Goal: Task Accomplishment & Management: Manage account settings

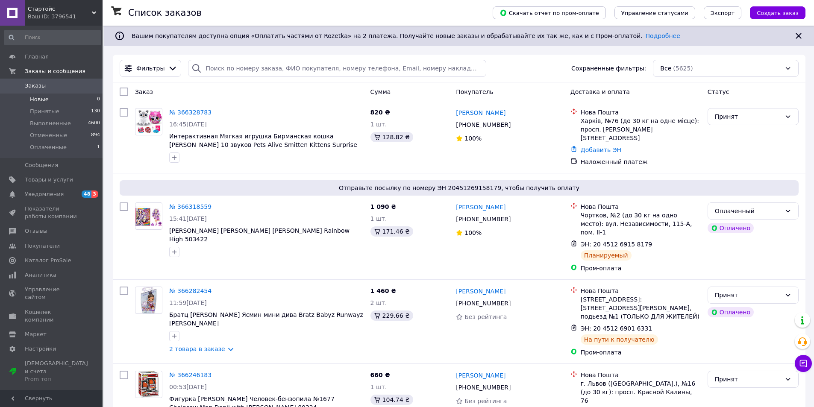
click at [65, 94] on li "Новые 0" at bounding box center [52, 100] width 105 height 12
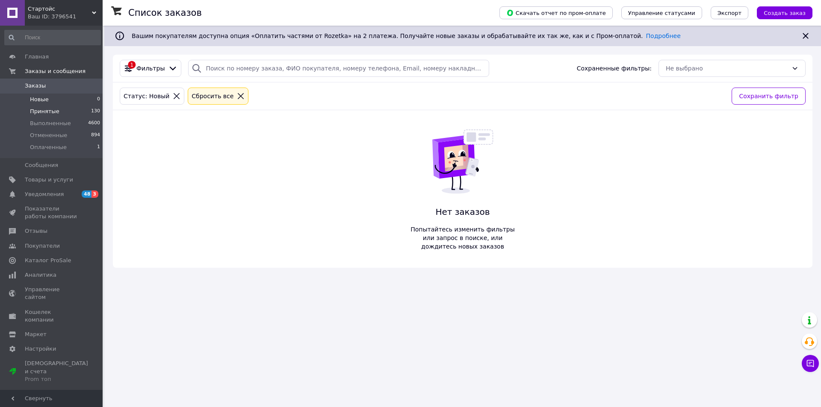
click at [71, 110] on li "Принятые 130" at bounding box center [52, 112] width 105 height 12
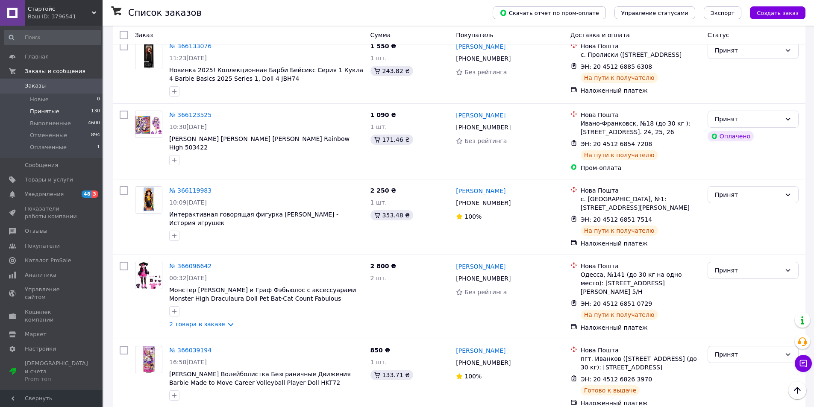
scroll to position [1026, 0]
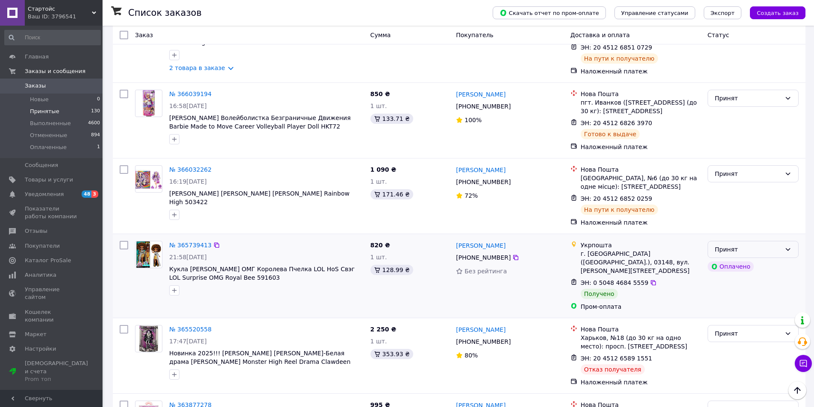
click at [754, 245] on div "Принят" at bounding box center [748, 249] width 66 height 9
click at [745, 245] on li "Выполнен" at bounding box center [753, 242] width 90 height 15
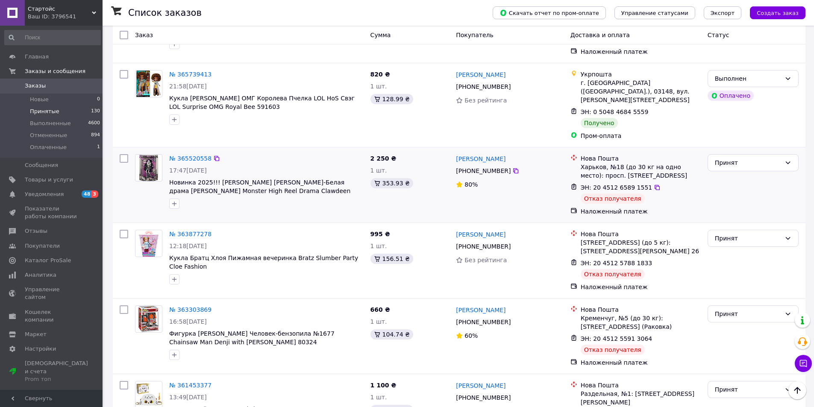
scroll to position [1069, 0]
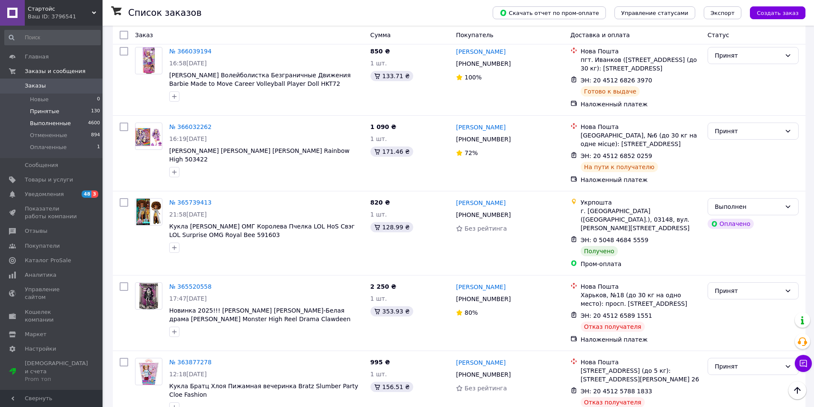
click at [70, 122] on li "Выполненные 4600" at bounding box center [52, 124] width 105 height 12
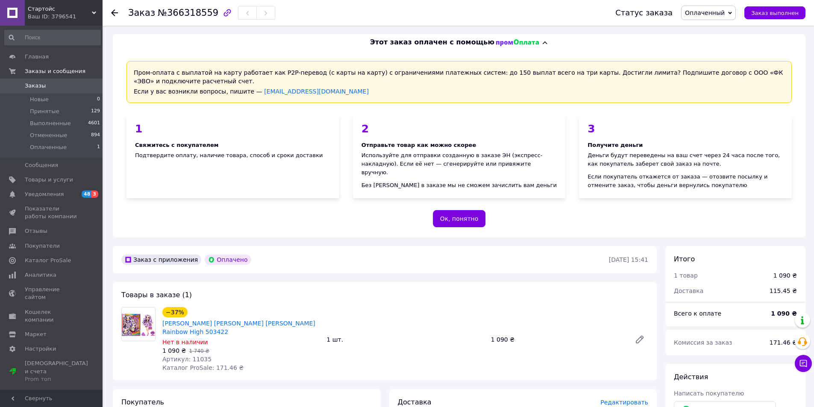
scroll to position [85, 0]
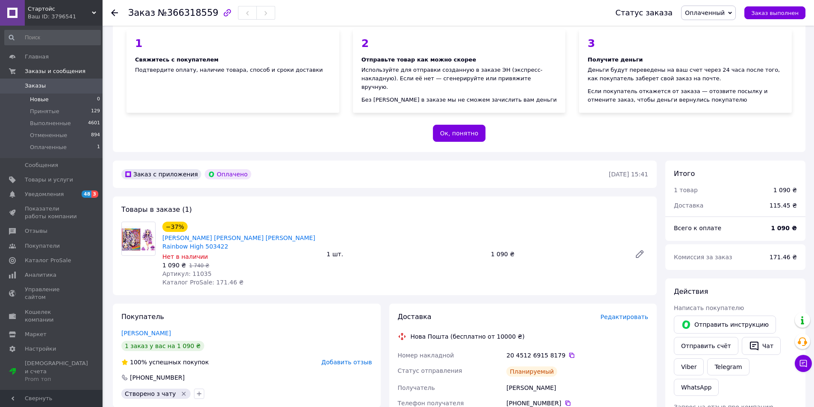
click at [53, 103] on li "Новые 0" at bounding box center [52, 100] width 105 height 12
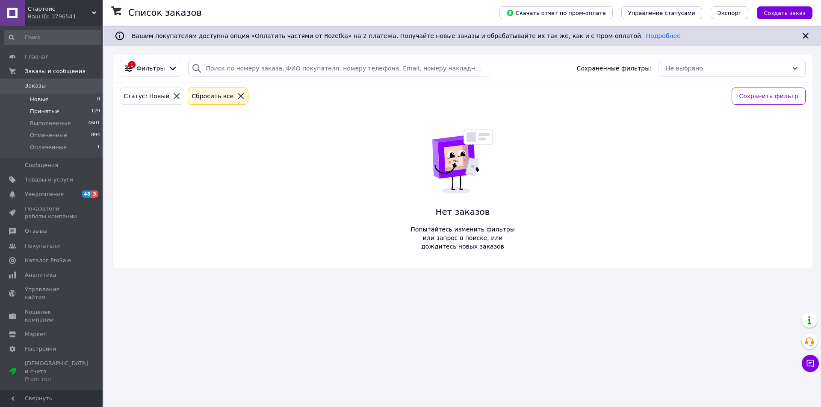
click at [77, 113] on li "Принятые 129" at bounding box center [52, 112] width 105 height 12
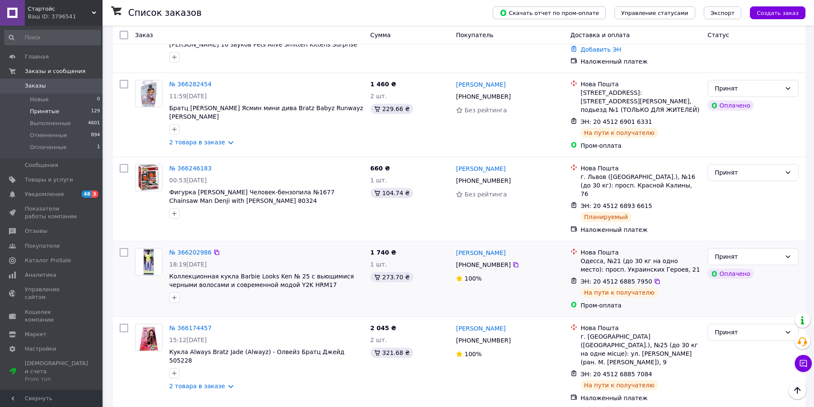
scroll to position [299, 0]
